Goal: Obtain resource: Obtain resource

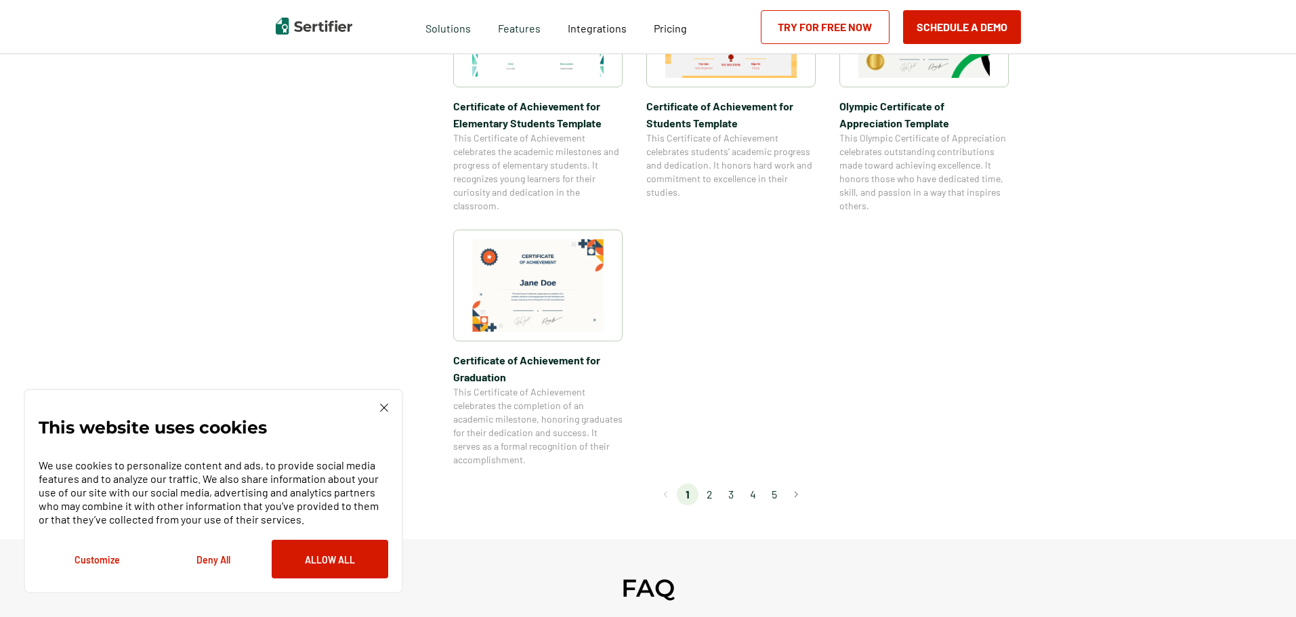
scroll to position [1084, 0]
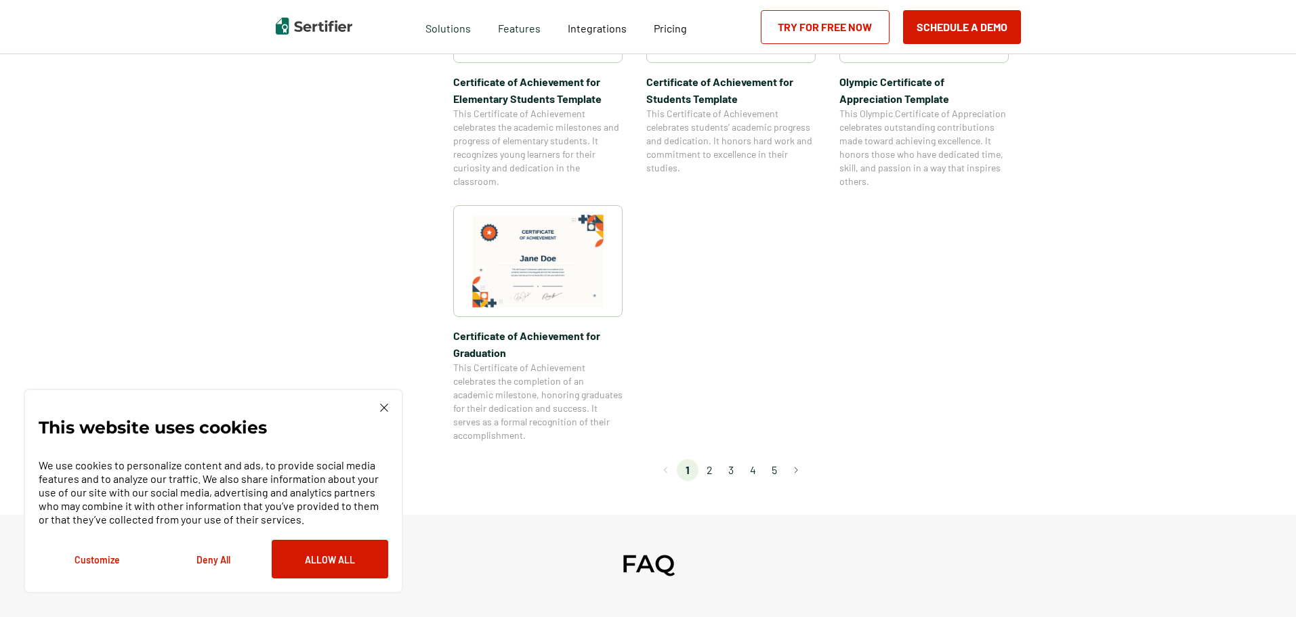
click at [711, 474] on li "2" at bounding box center [710, 470] width 22 height 22
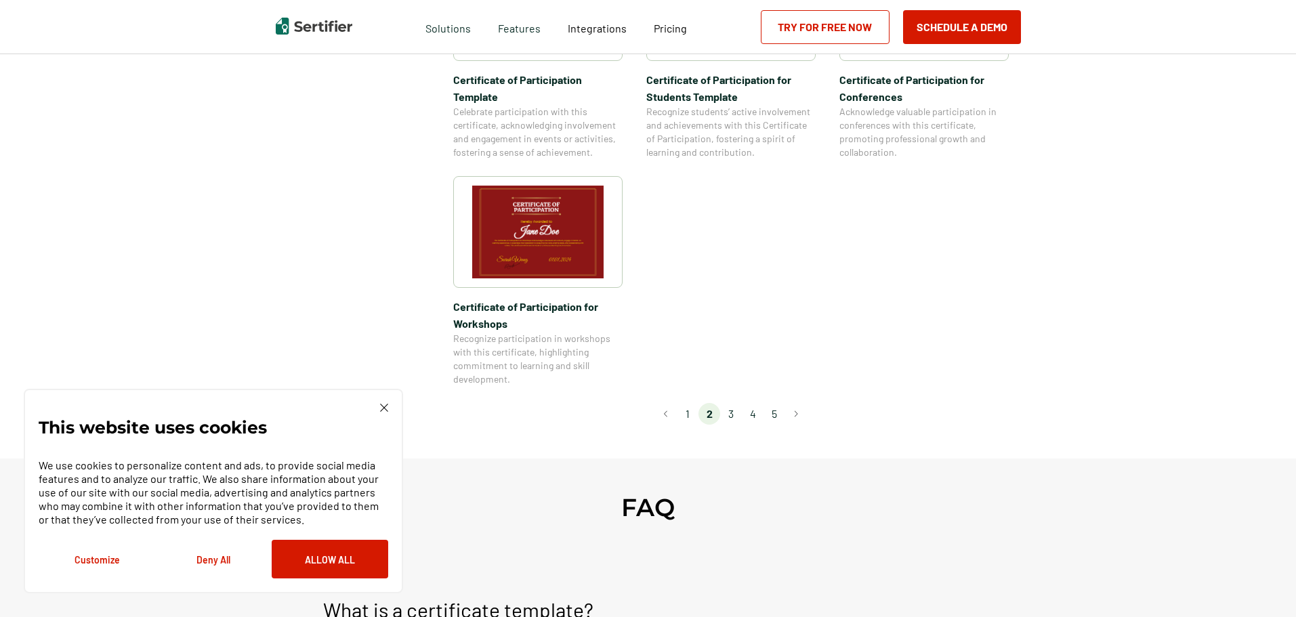
scroll to position [1220, 0]
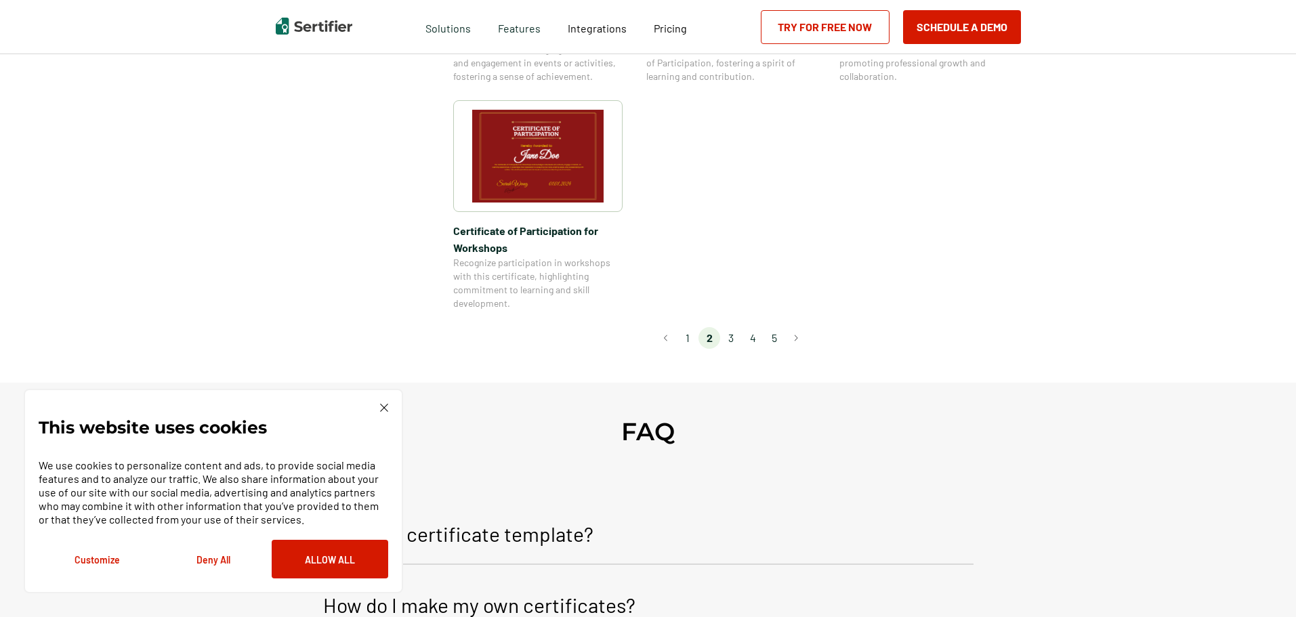
click at [733, 327] on li "3" at bounding box center [731, 338] width 22 height 22
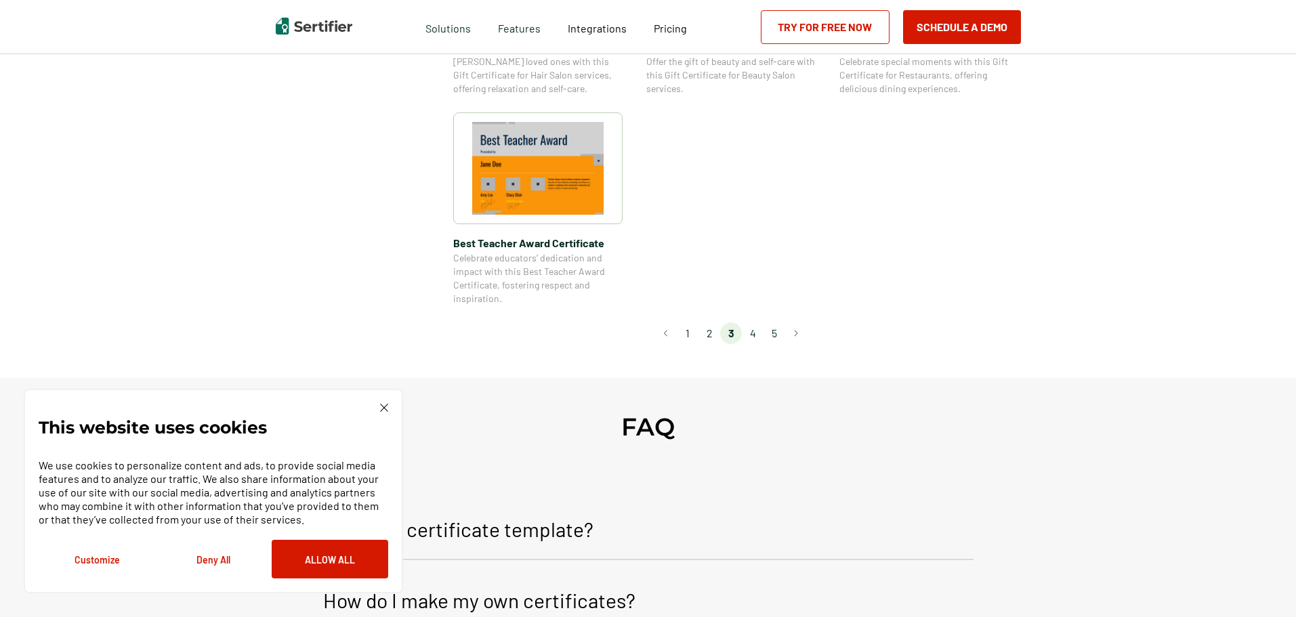
scroll to position [1084, 0]
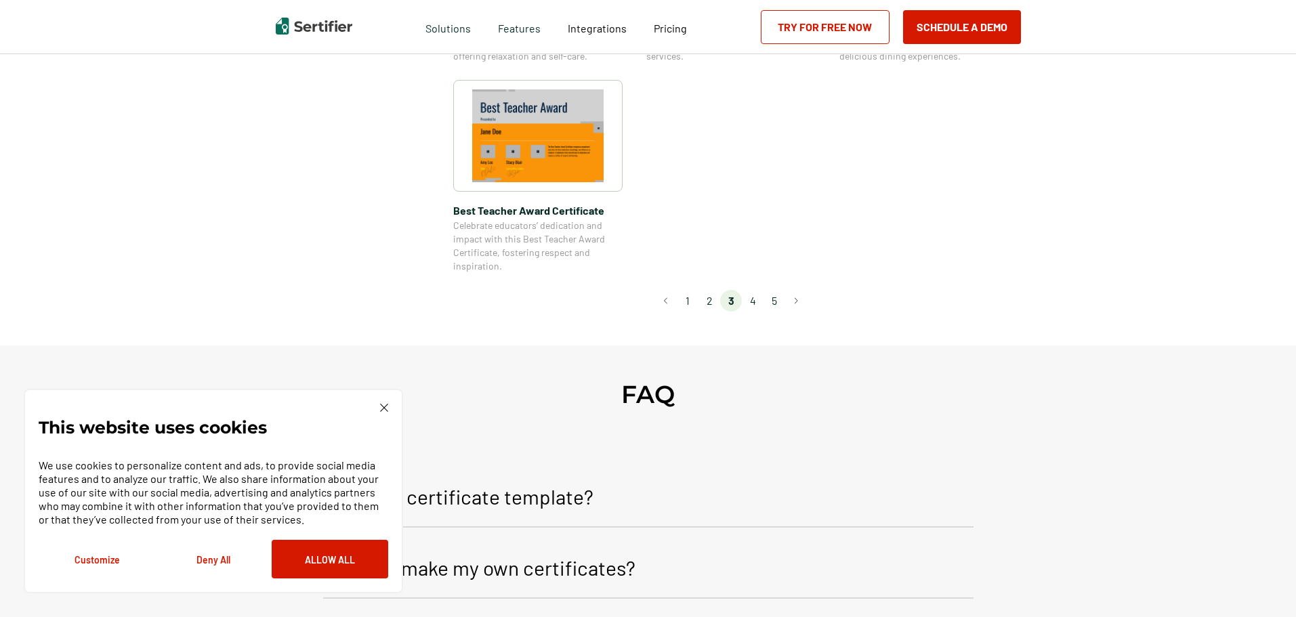
click at [754, 302] on li "4" at bounding box center [753, 301] width 22 height 22
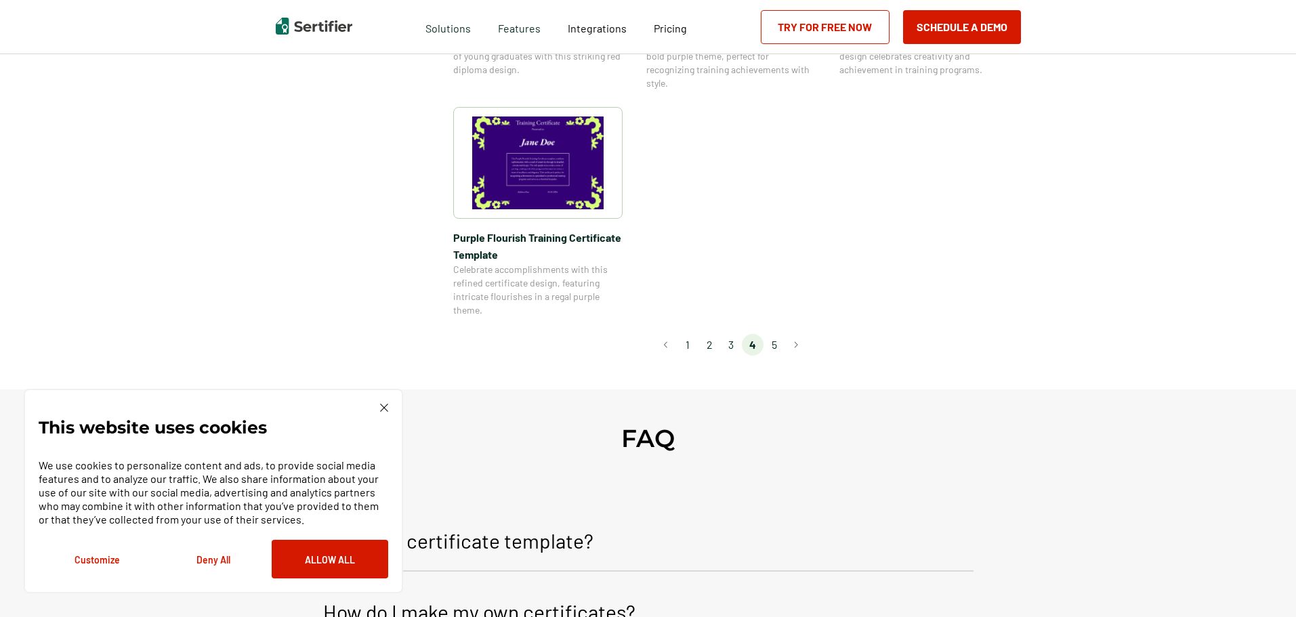
click at [690, 347] on li "1" at bounding box center [688, 345] width 22 height 22
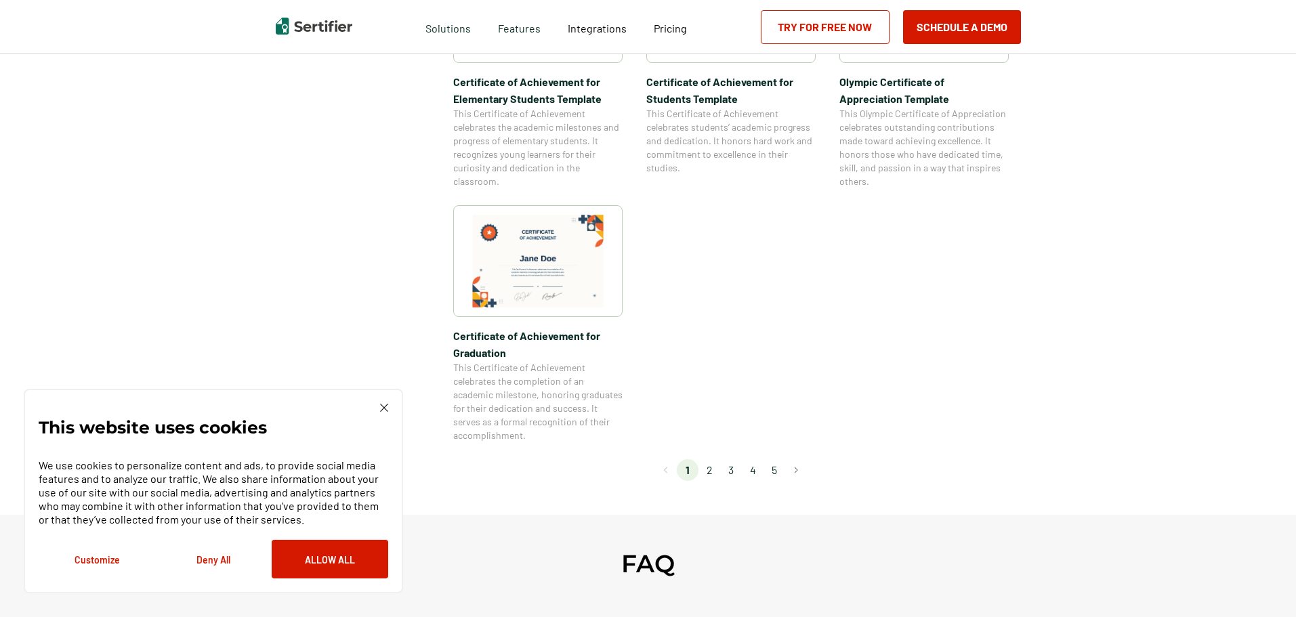
click at [710, 472] on li "2" at bounding box center [710, 470] width 22 height 22
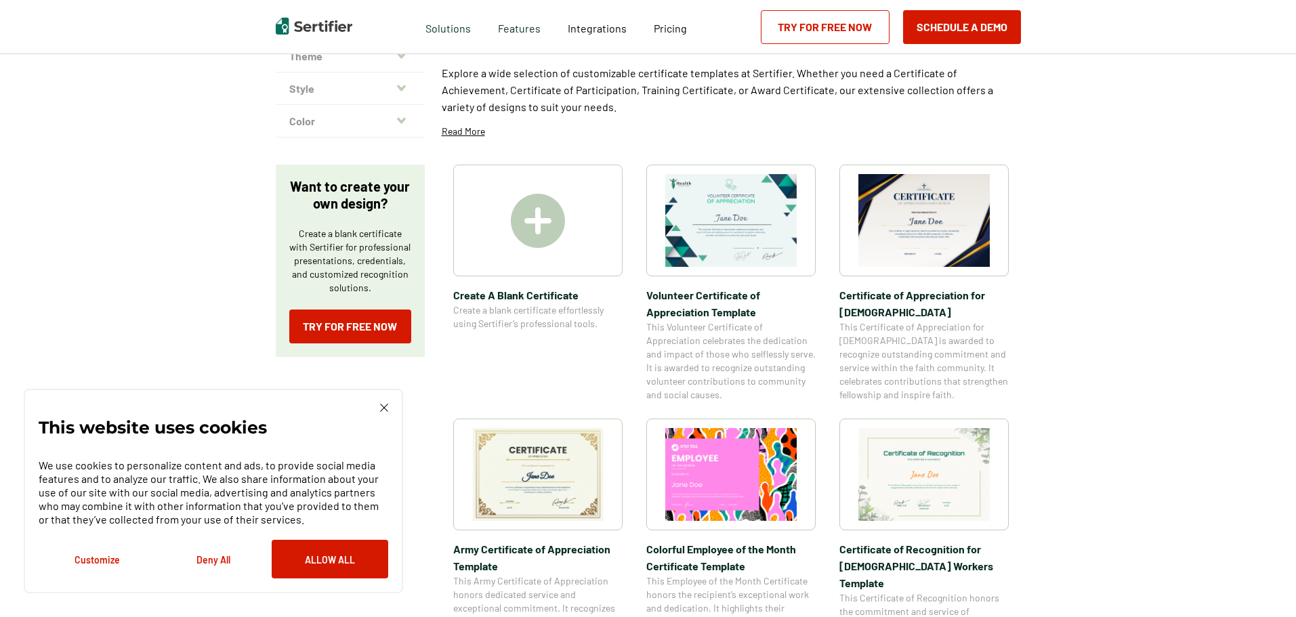
scroll to position [0, 0]
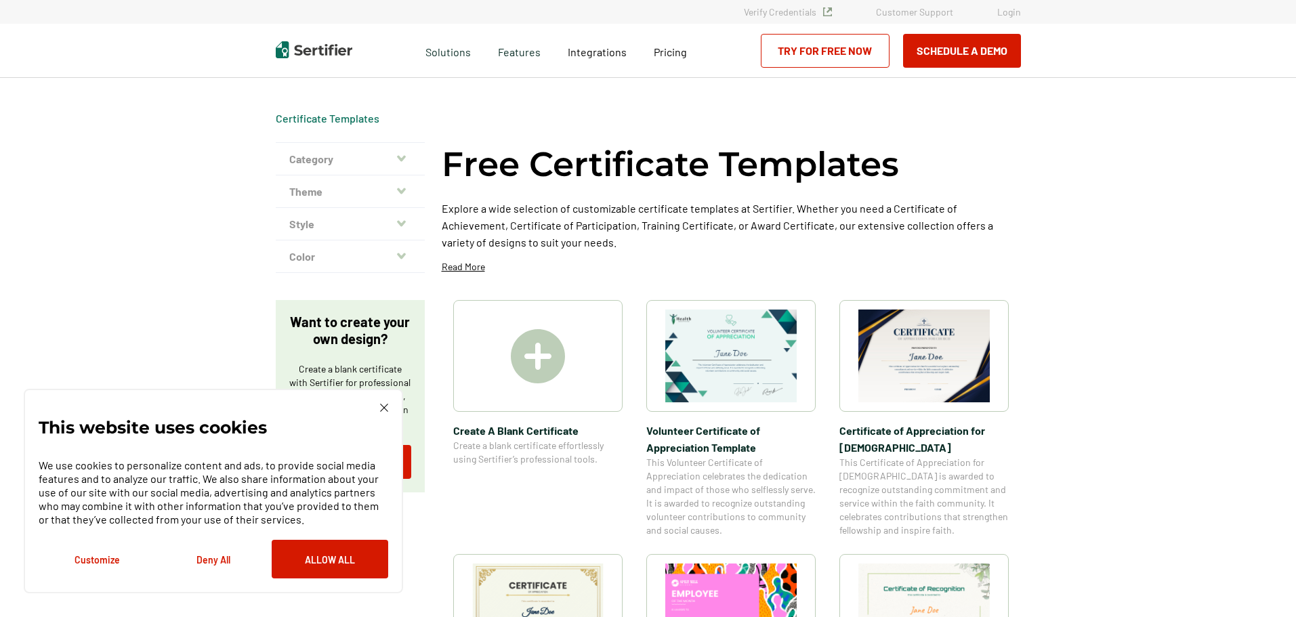
click at [403, 192] on icon "button" at bounding box center [401, 191] width 9 height 6
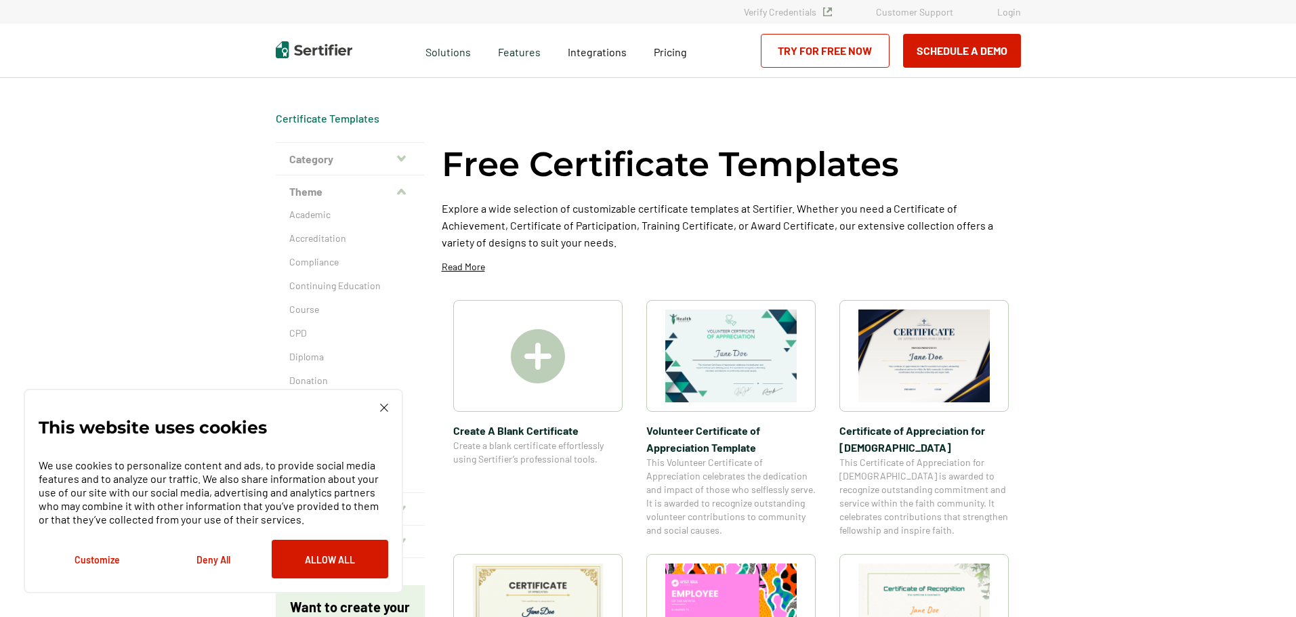
click at [385, 411] on img at bounding box center [384, 408] width 8 height 8
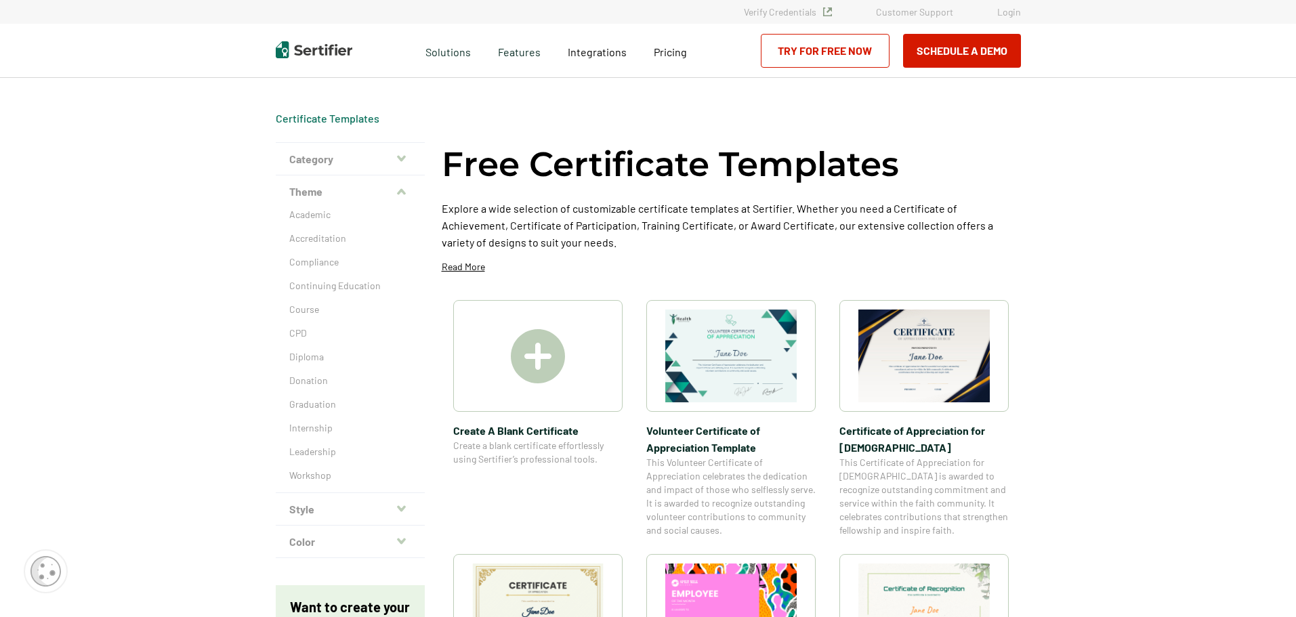
click at [407, 165] on button "Category" at bounding box center [350, 159] width 149 height 33
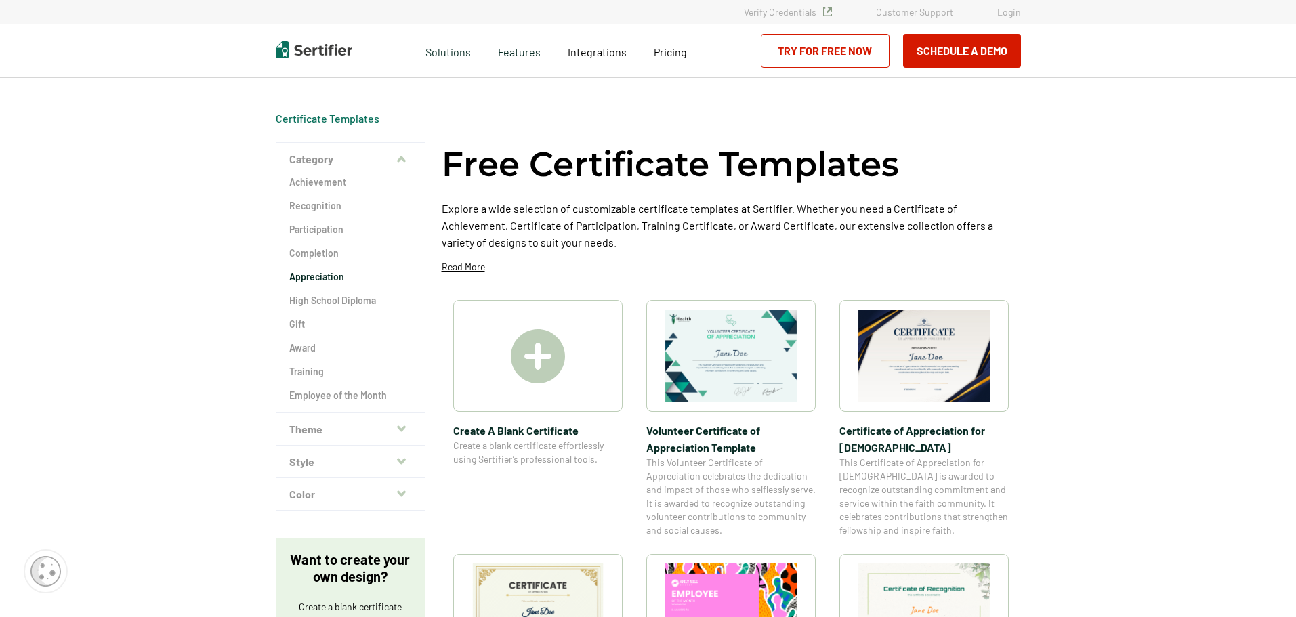
click at [329, 281] on h2 "Appreciation" at bounding box center [350, 277] width 122 height 14
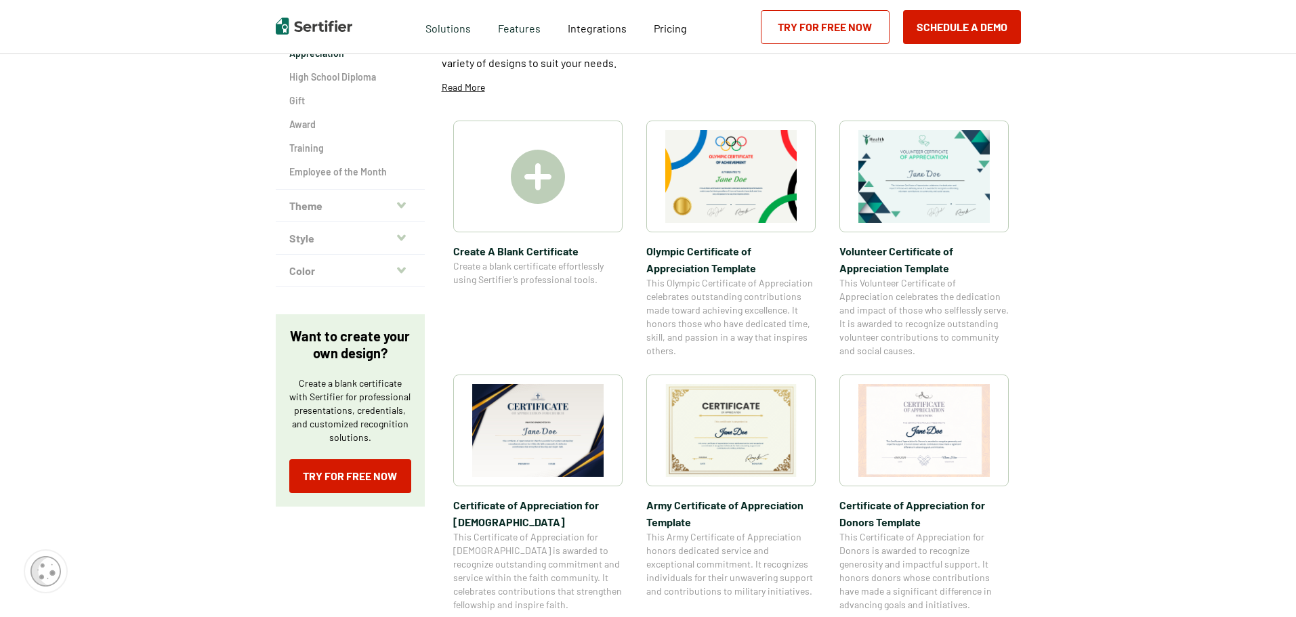
scroll to position [271, 0]
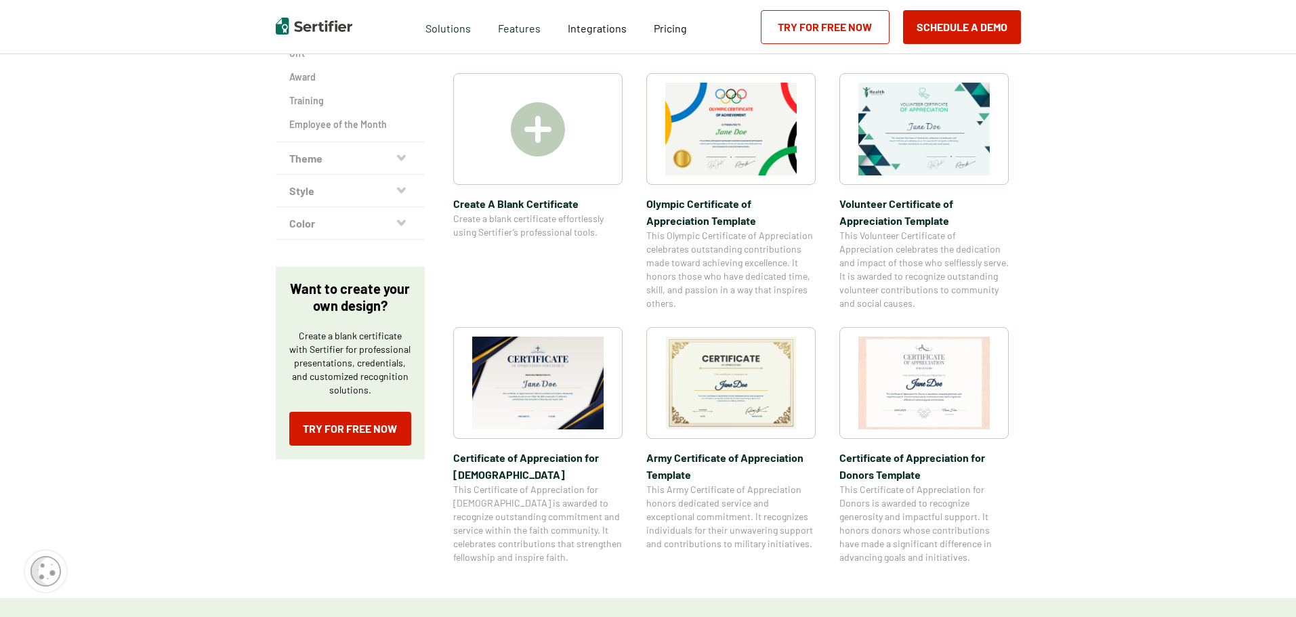
click at [925, 139] on img at bounding box center [924, 129] width 131 height 93
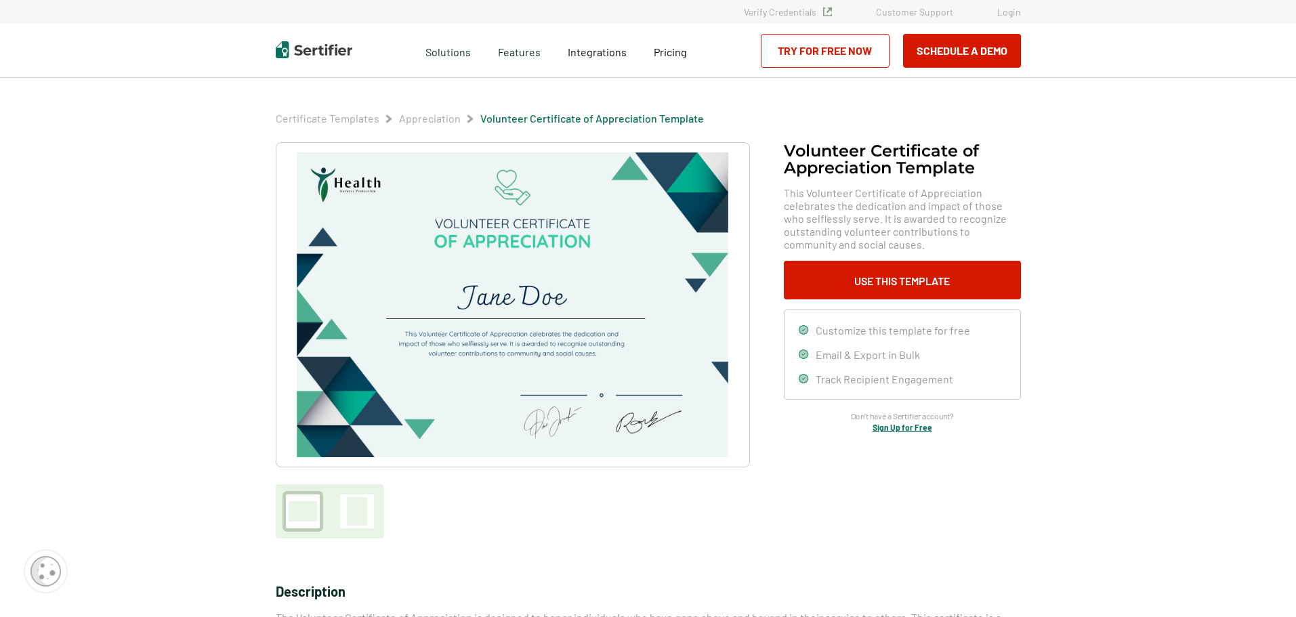
click at [337, 165] on img at bounding box center [512, 304] width 431 height 305
click at [338, 165] on img at bounding box center [512, 304] width 431 height 305
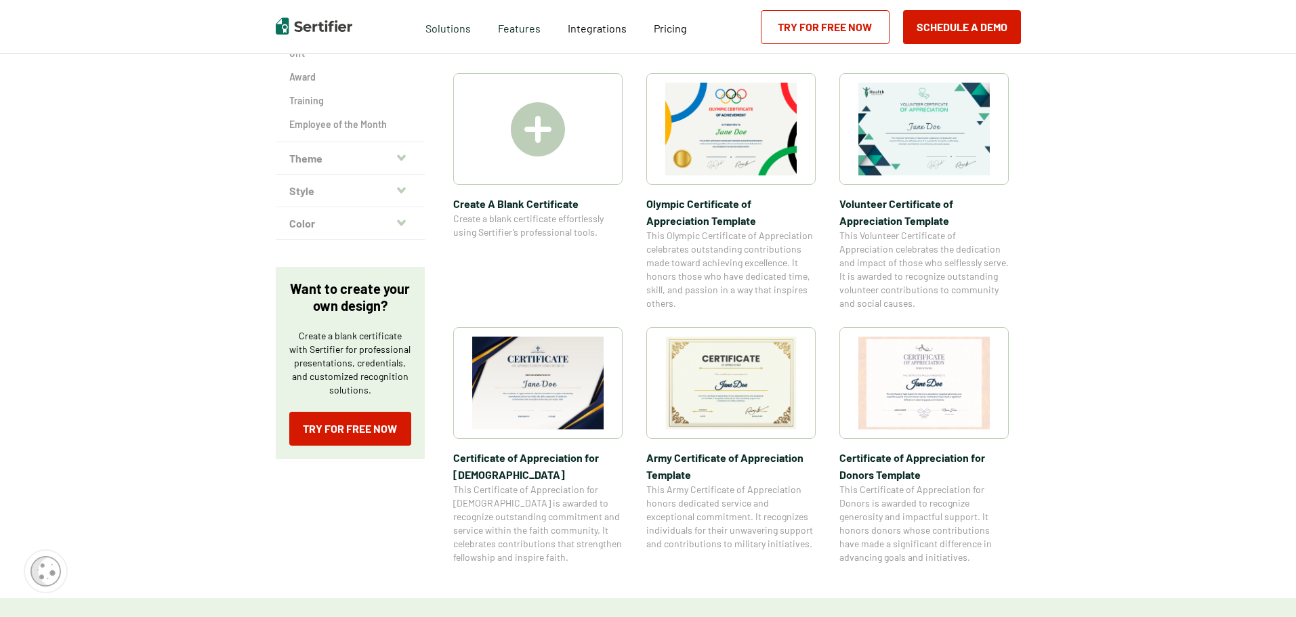
scroll to position [136, 0]
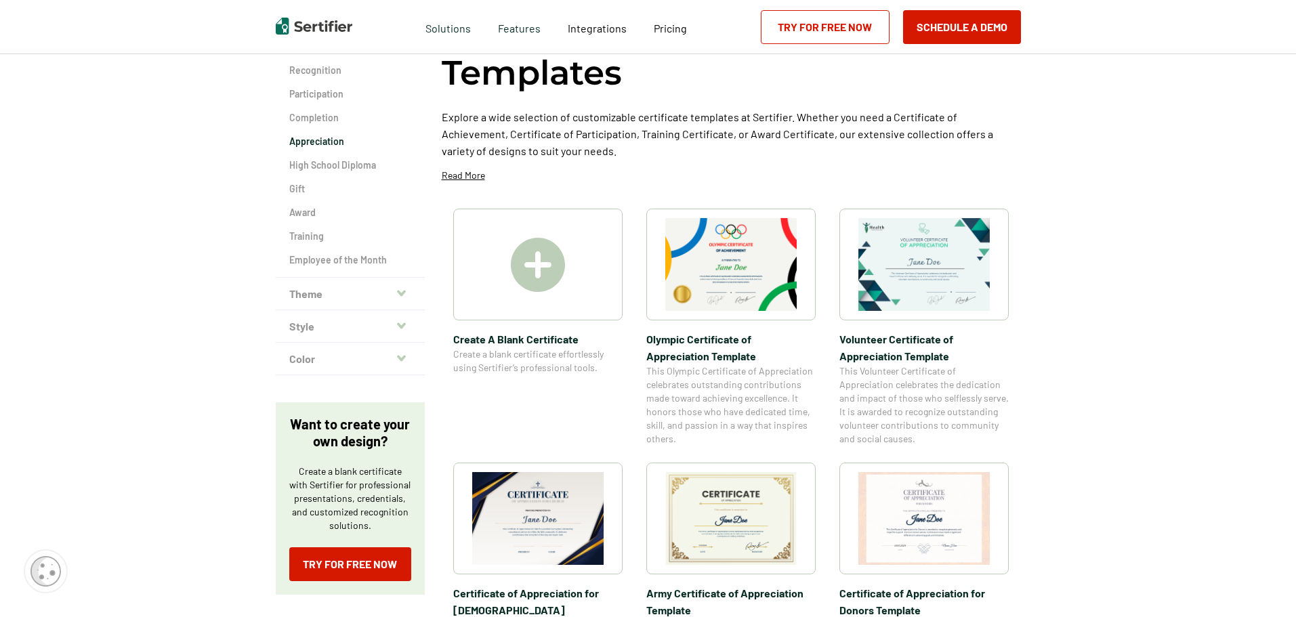
click at [559, 540] on img at bounding box center [537, 518] width 131 height 93
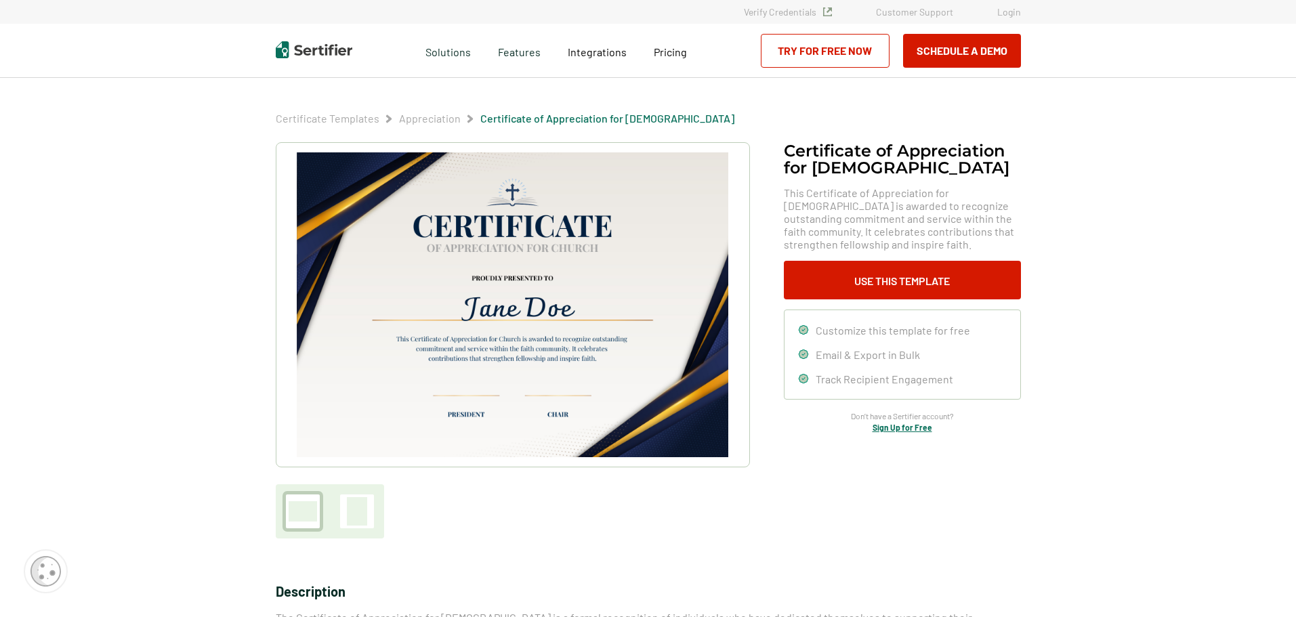
scroll to position [136, 0]
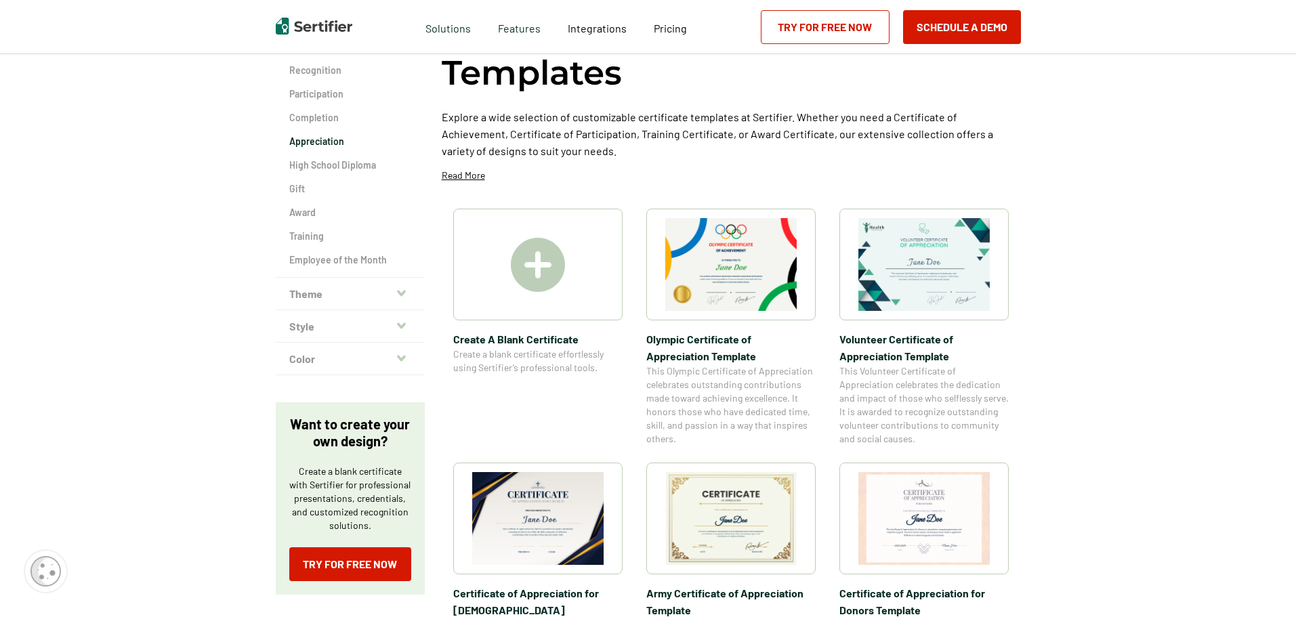
click at [772, 522] on img at bounding box center [730, 518] width 131 height 93
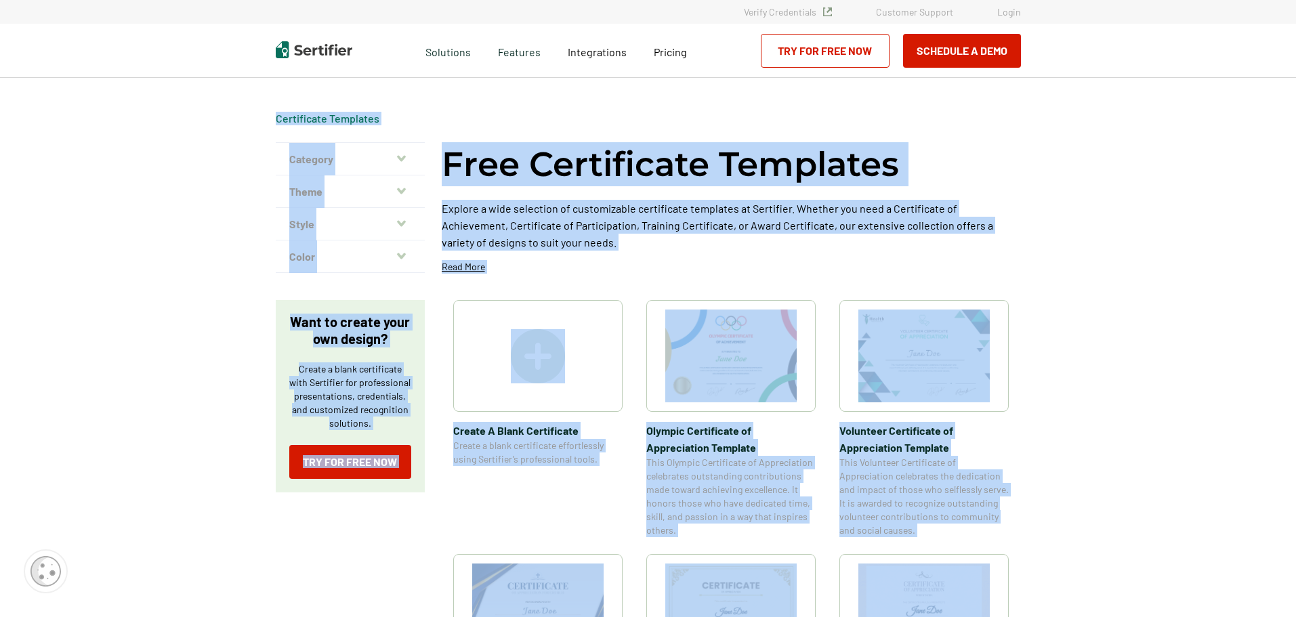
click at [772, 522] on div "Certificate Templates Category Achievement Recognition Participation Completion…" at bounding box center [648, 451] width 813 height 747
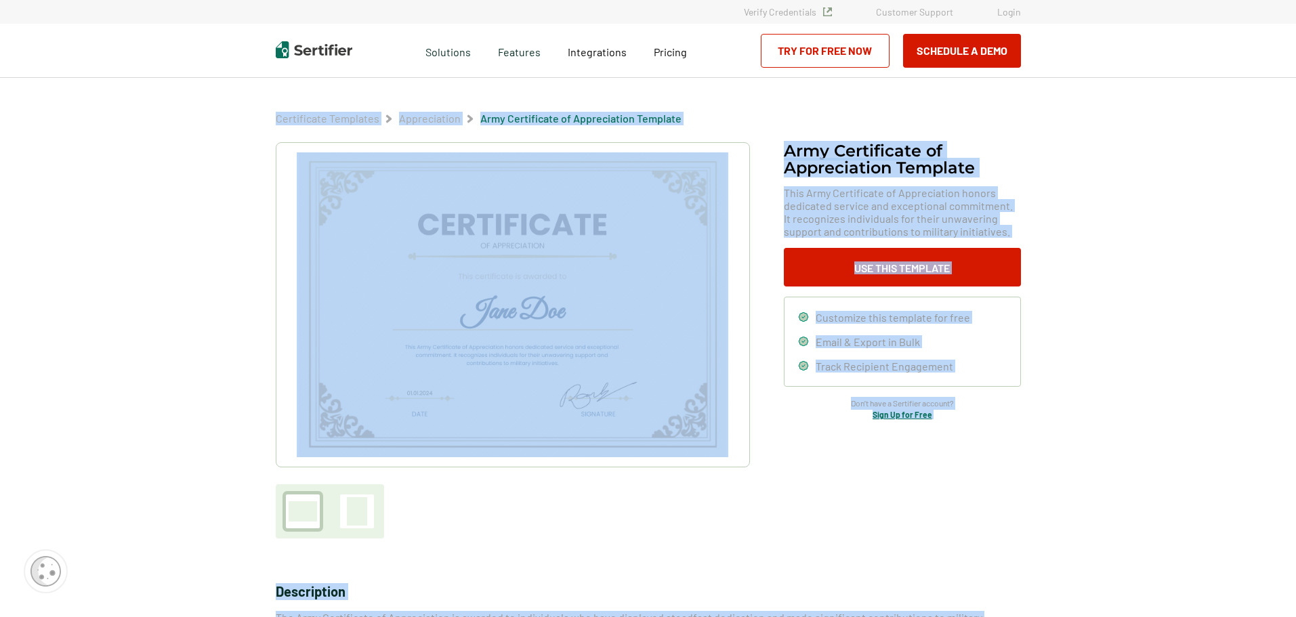
click at [665, 308] on img at bounding box center [512, 304] width 431 height 305
click at [779, 466] on div "Army Certificate of Appreciation​ Template This Army Certificate of Appreciatio…" at bounding box center [648, 340] width 745 height 396
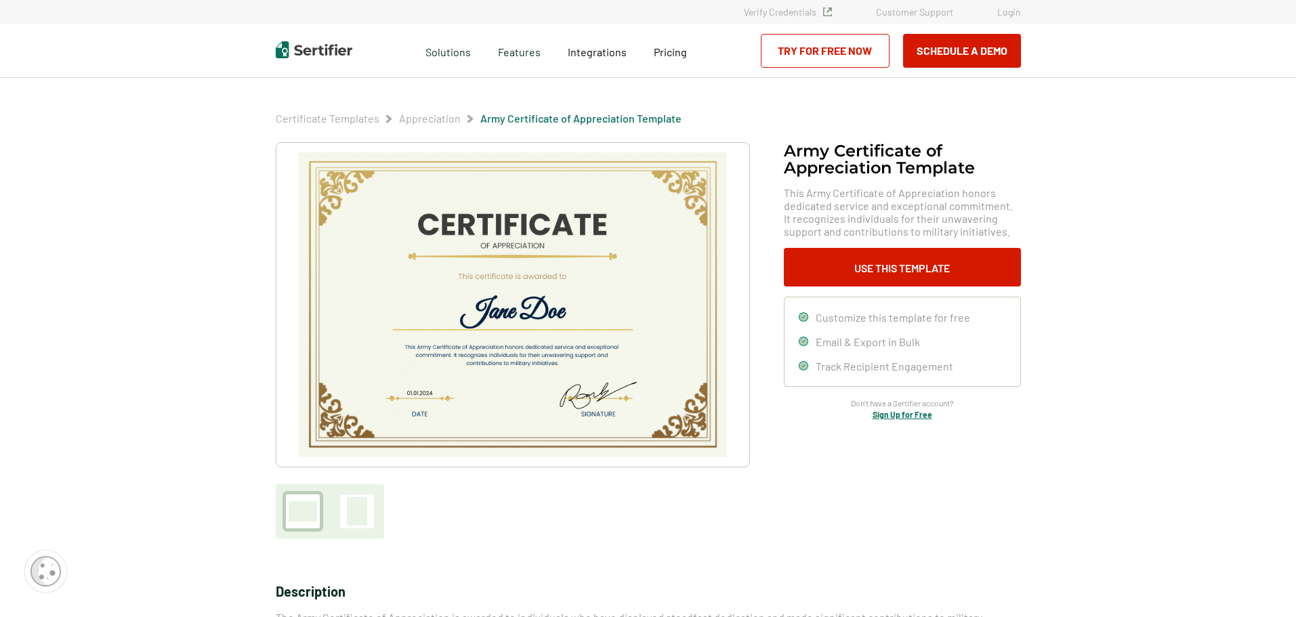
click at [438, 356] on img at bounding box center [512, 304] width 431 height 305
click at [436, 354] on img at bounding box center [512, 304] width 431 height 305
click at [436, 347] on img at bounding box center [512, 304] width 431 height 305
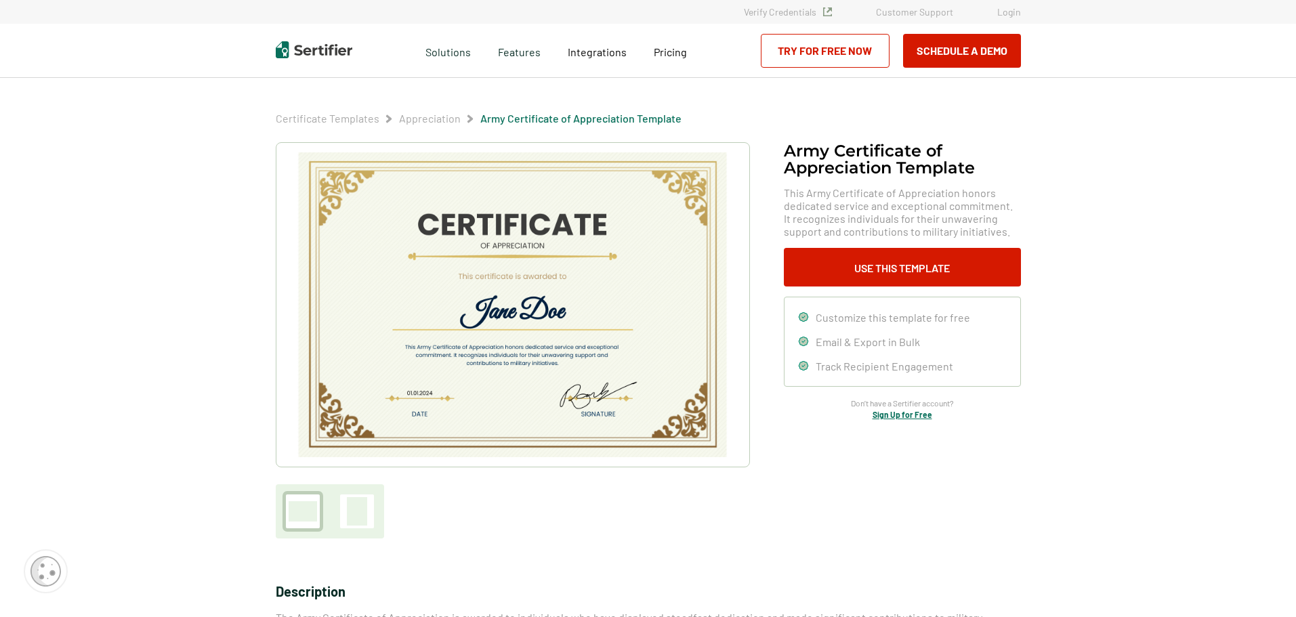
click at [806, 318] on icon at bounding box center [803, 316] width 9 height 9
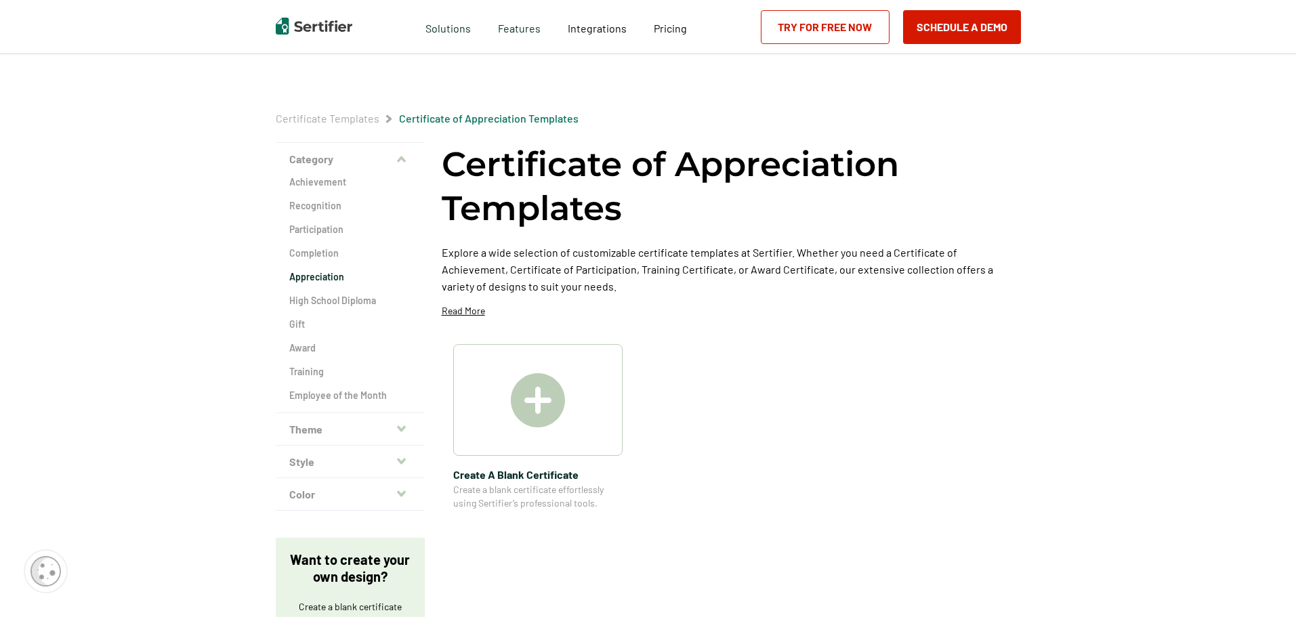
scroll to position [136, 0]
